Goal: Find contact information: Find contact information

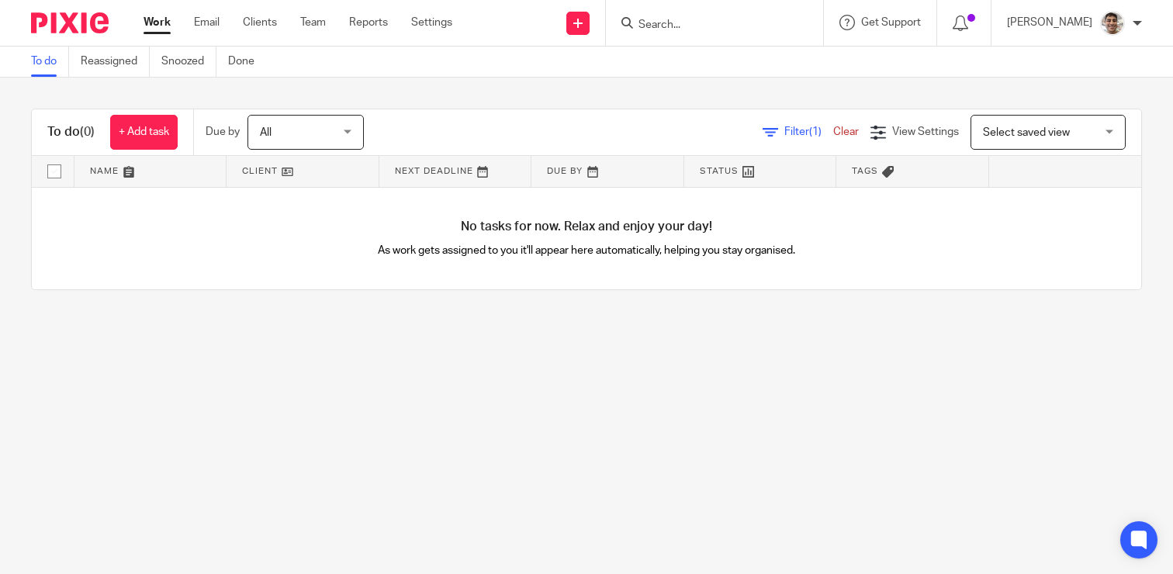
click at [665, 21] on input "Search" at bounding box center [707, 26] width 140 height 14
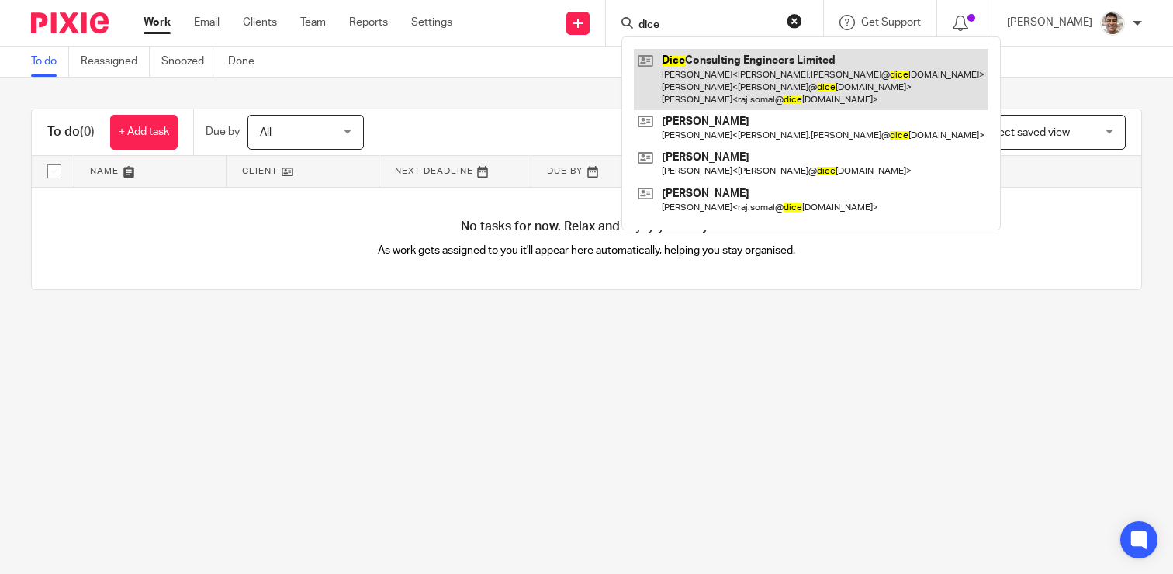
type input "dice"
click at [732, 70] on link at bounding box center [811, 79] width 355 height 61
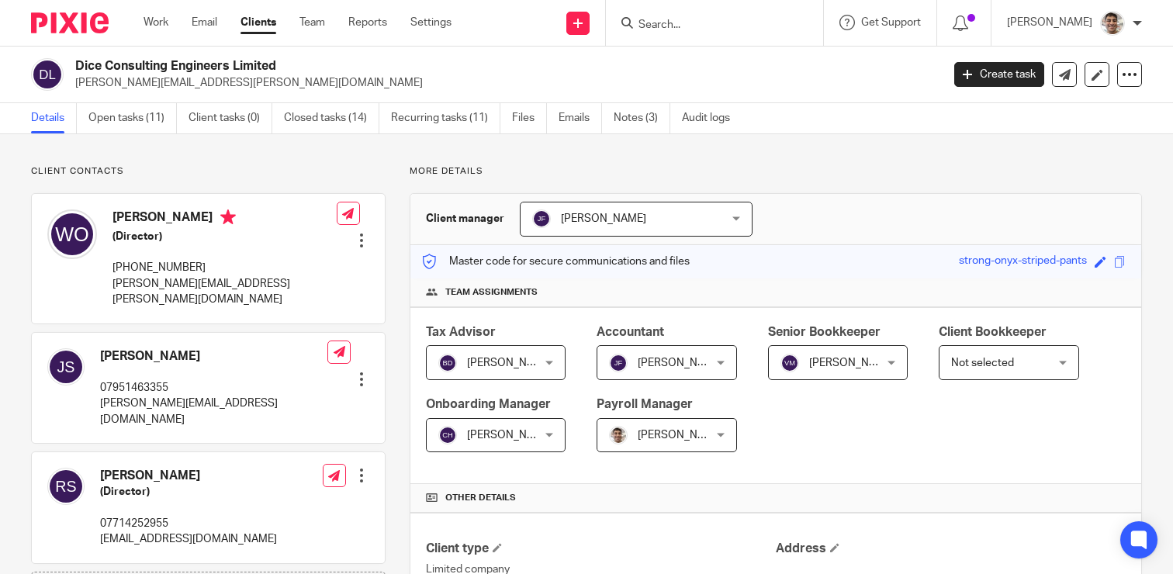
click at [173, 272] on p "[PHONE_NUMBER]" at bounding box center [224, 268] width 224 height 16
click at [497, 64] on h2 "Dice Consulting Engineers Limited" at bounding box center [417, 66] width 684 height 16
click at [550, 74] on h2 "Dice Consulting Engineers Limited" at bounding box center [417, 66] width 684 height 16
